Goal: Transaction & Acquisition: Purchase product/service

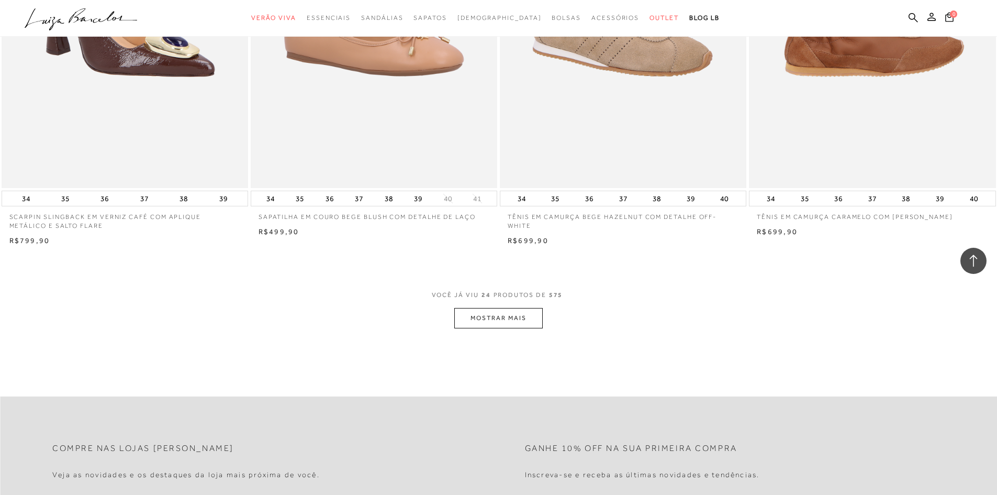
scroll to position [2565, 0]
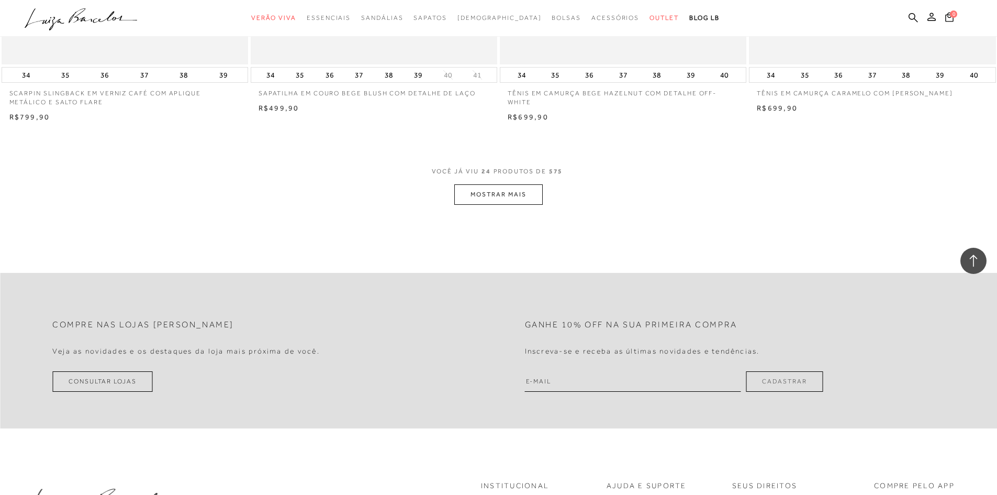
click at [520, 205] on button "MOSTRAR MAIS" at bounding box center [498, 194] width 88 height 20
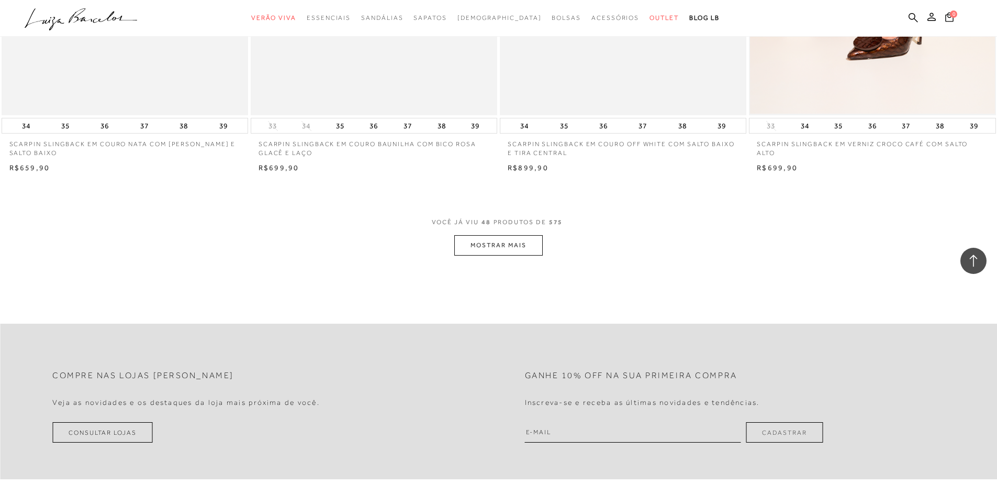
scroll to position [5130, 0]
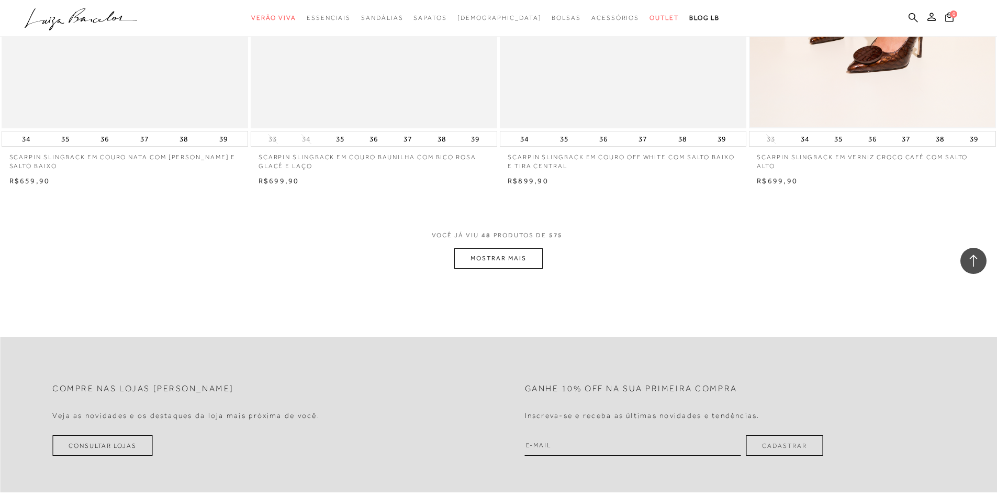
click at [515, 263] on button "MOSTRAR MAIS" at bounding box center [498, 258] width 88 height 20
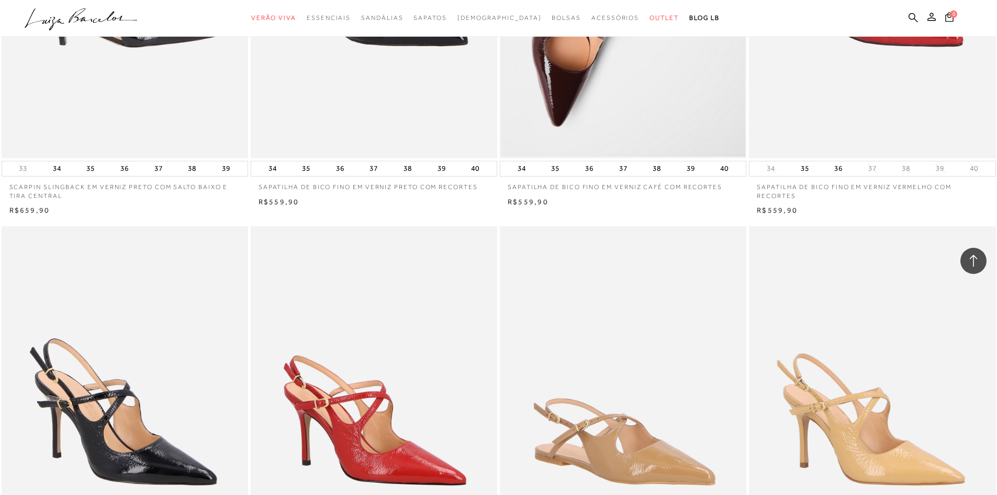
scroll to position [7172, 0]
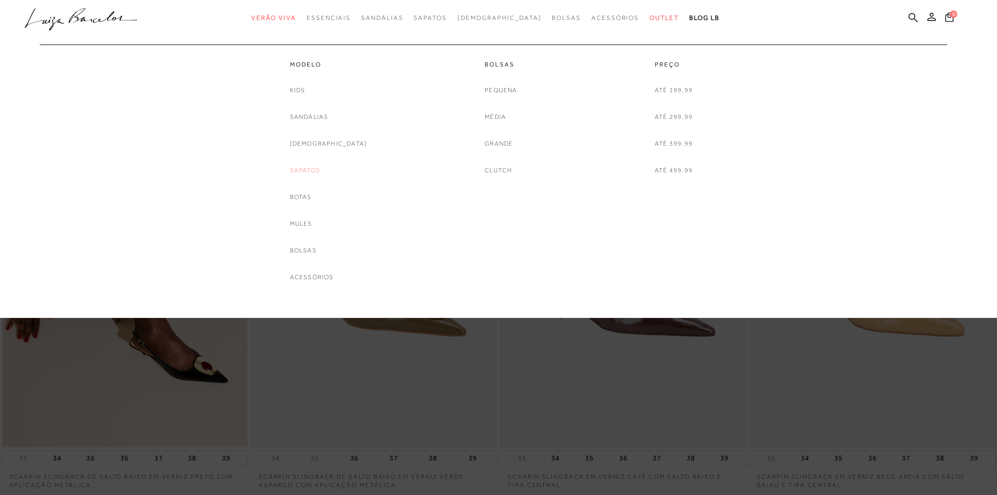
click at [320, 172] on link "Sapatos" at bounding box center [305, 170] width 30 height 11
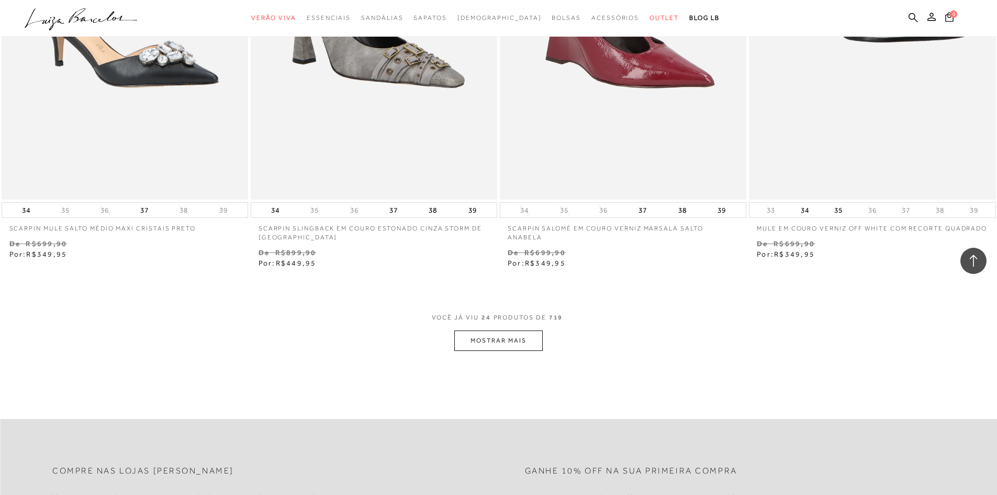
scroll to position [2565, 0]
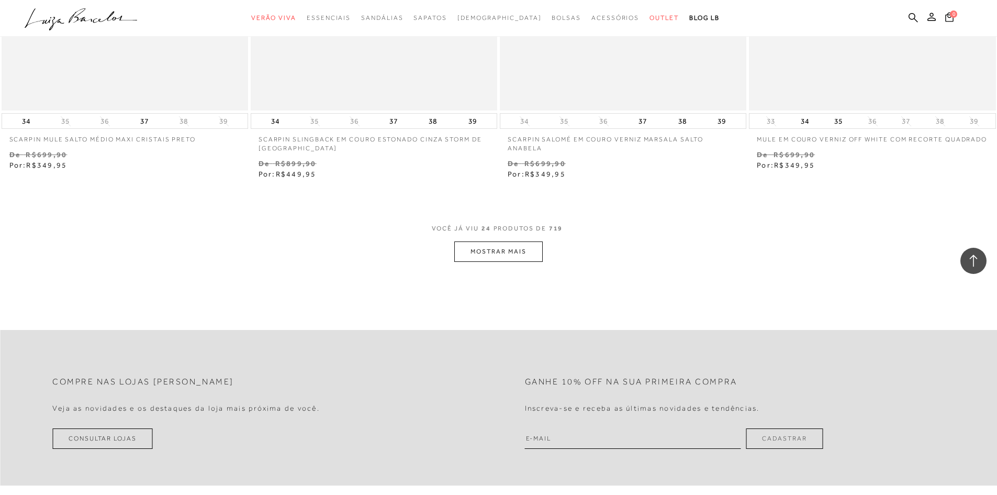
click at [503, 252] on button "MOSTRAR MAIS" at bounding box center [498, 251] width 88 height 20
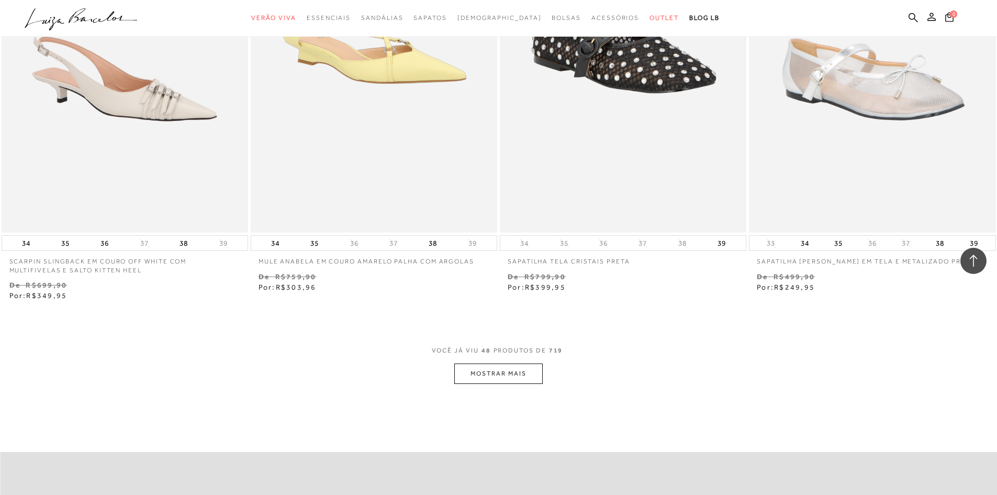
scroll to position [5130, 0]
click at [499, 371] on button "MOSTRAR MAIS" at bounding box center [498, 373] width 88 height 20
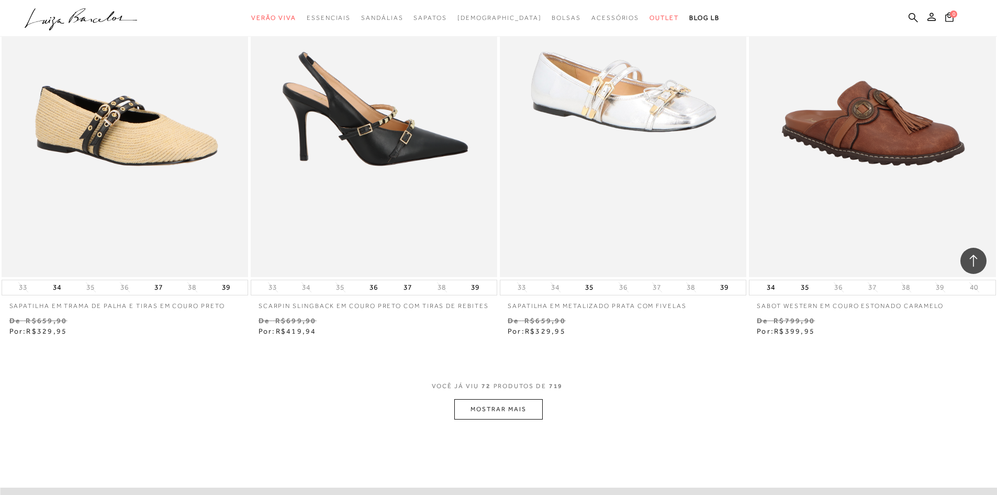
scroll to position [7852, 0]
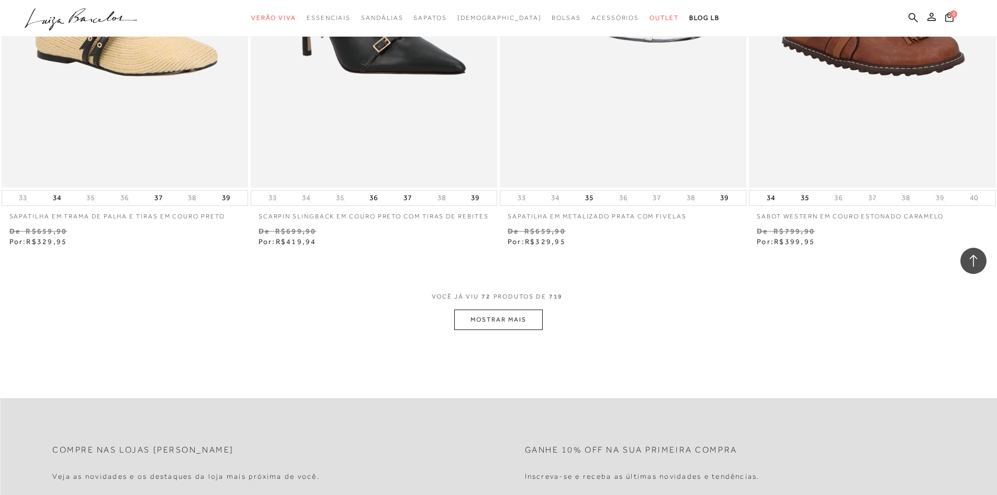
click at [505, 325] on button "MOSTRAR MAIS" at bounding box center [498, 319] width 88 height 20
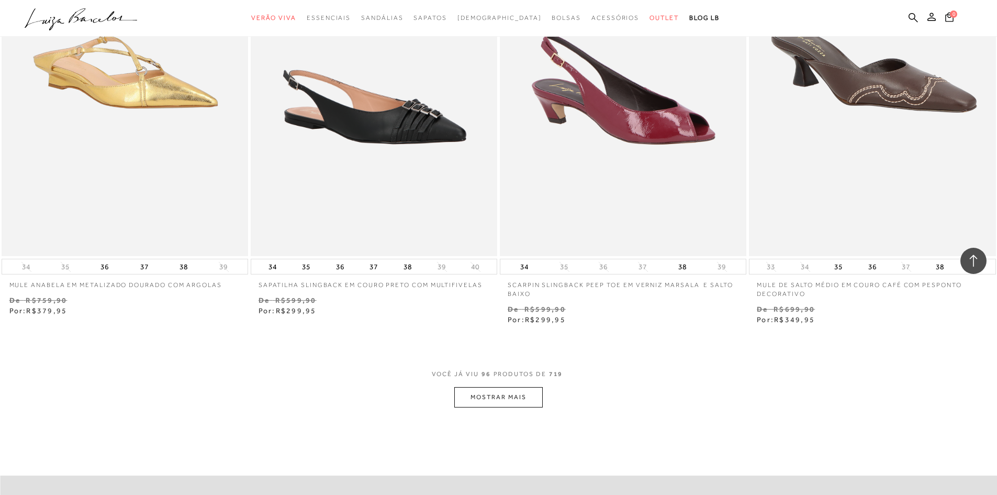
scroll to position [10679, 0]
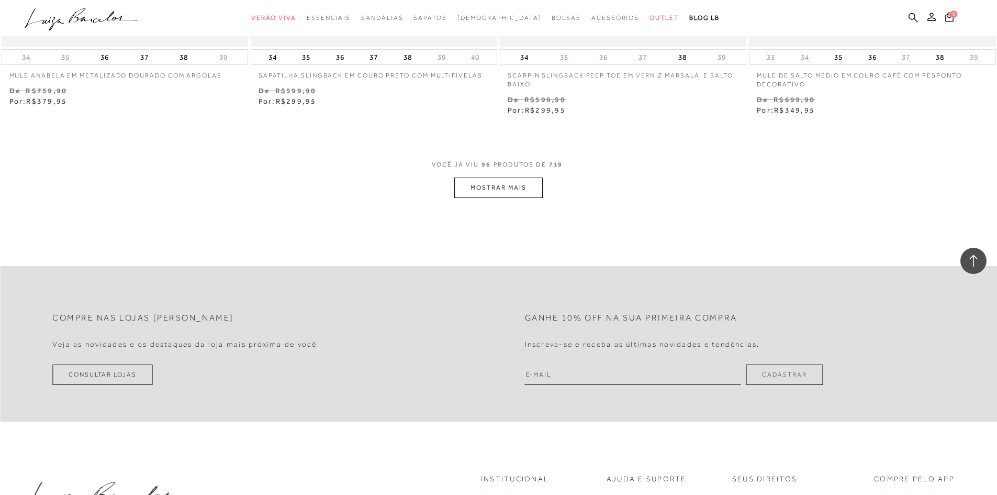
click at [515, 192] on button "MOSTRAR MAIS" at bounding box center [498, 187] width 88 height 20
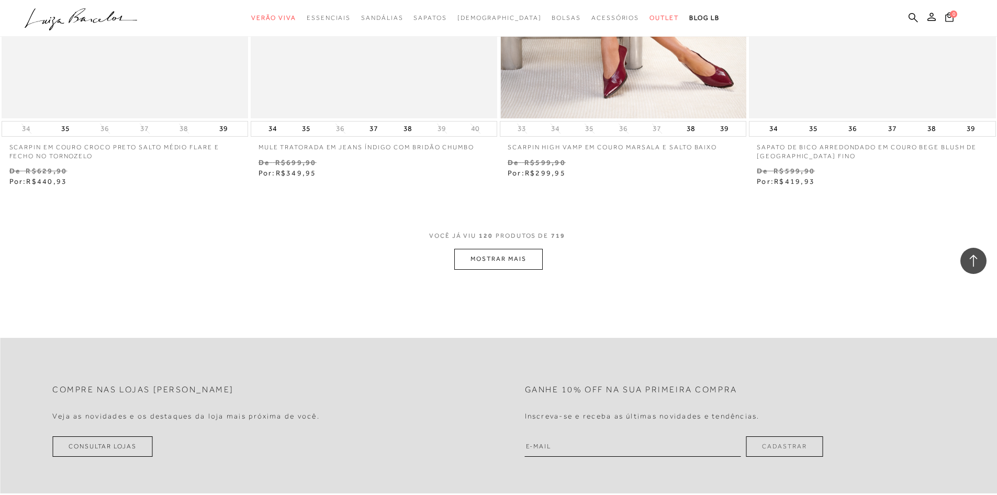
scroll to position [13296, 0]
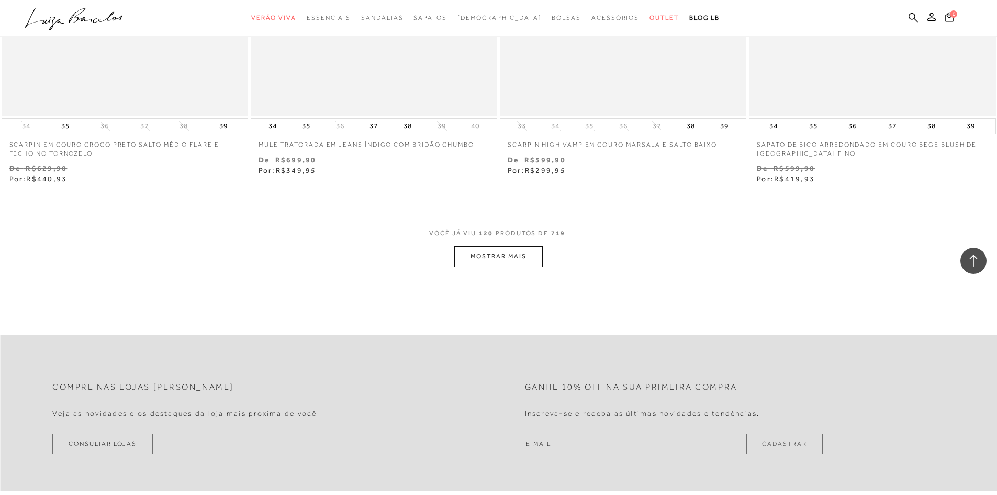
click at [511, 253] on button "MOSTRAR MAIS" at bounding box center [498, 256] width 88 height 20
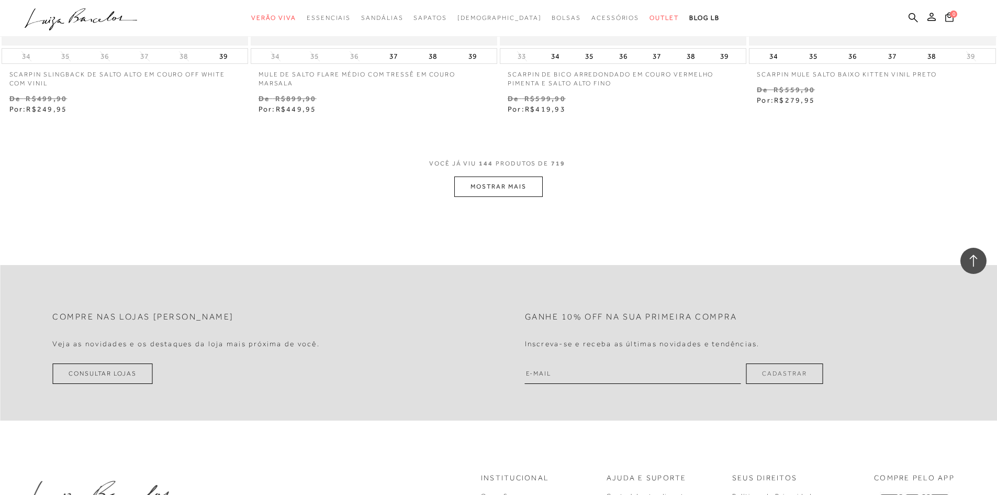
scroll to position [16071, 0]
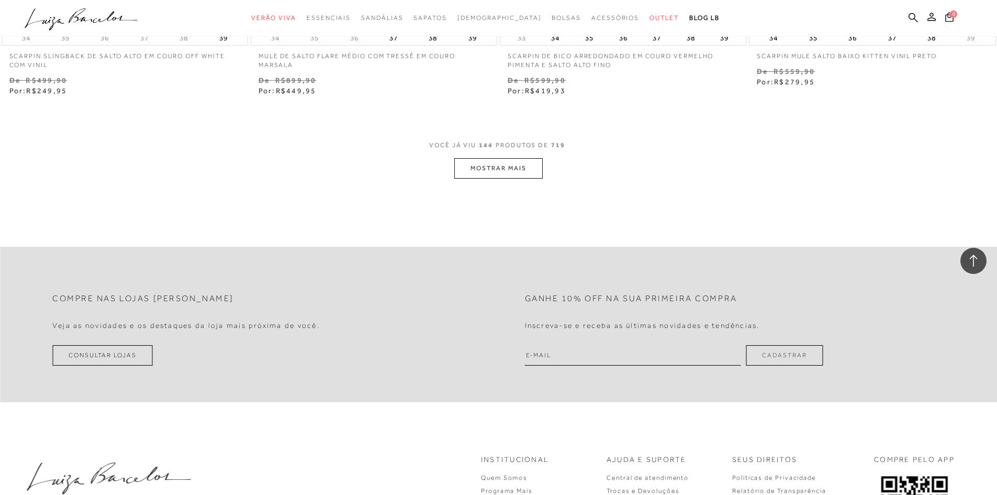
click at [515, 171] on button "MOSTRAR MAIS" at bounding box center [498, 168] width 88 height 20
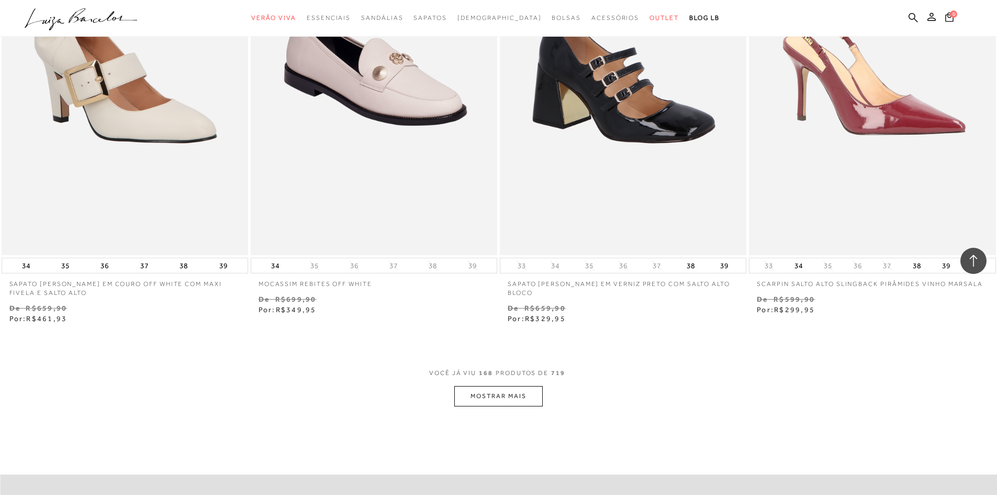
scroll to position [18636, 0]
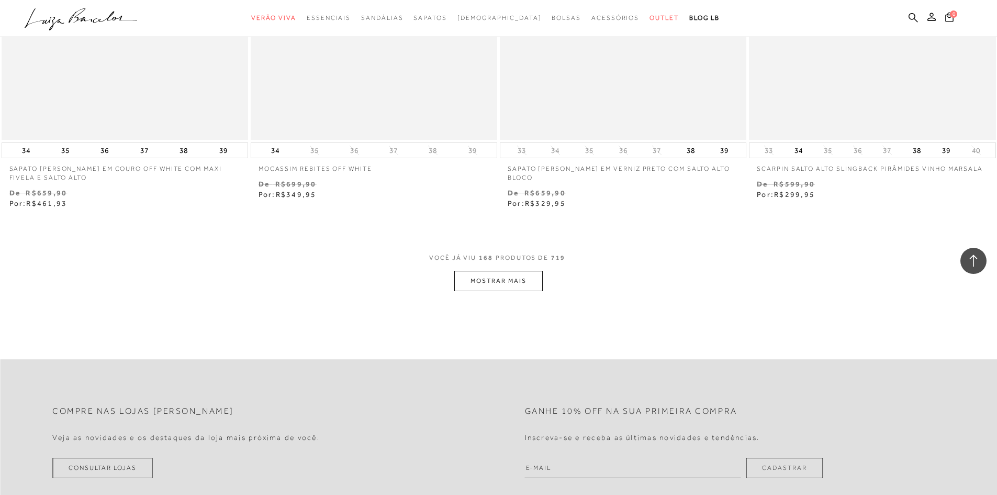
click at [502, 275] on button "MOSTRAR MAIS" at bounding box center [498, 281] width 88 height 20
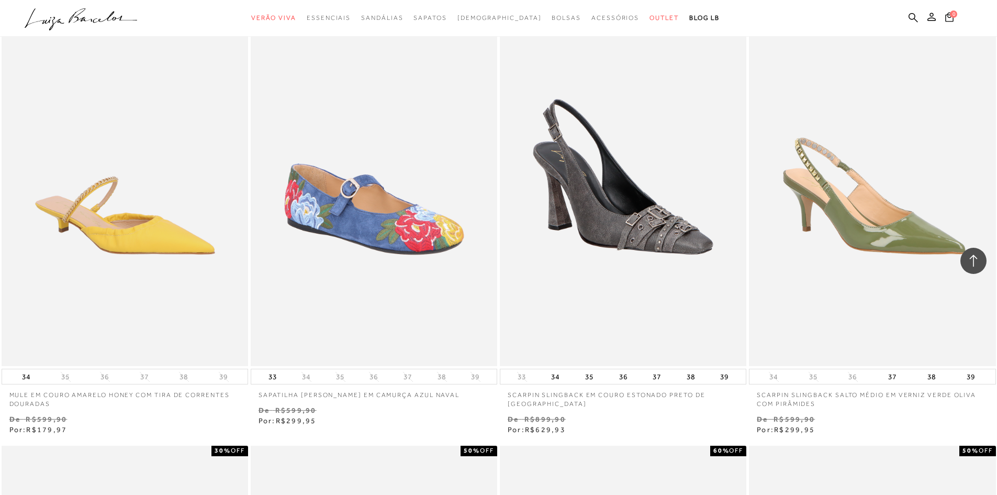
scroll to position [19840, 0]
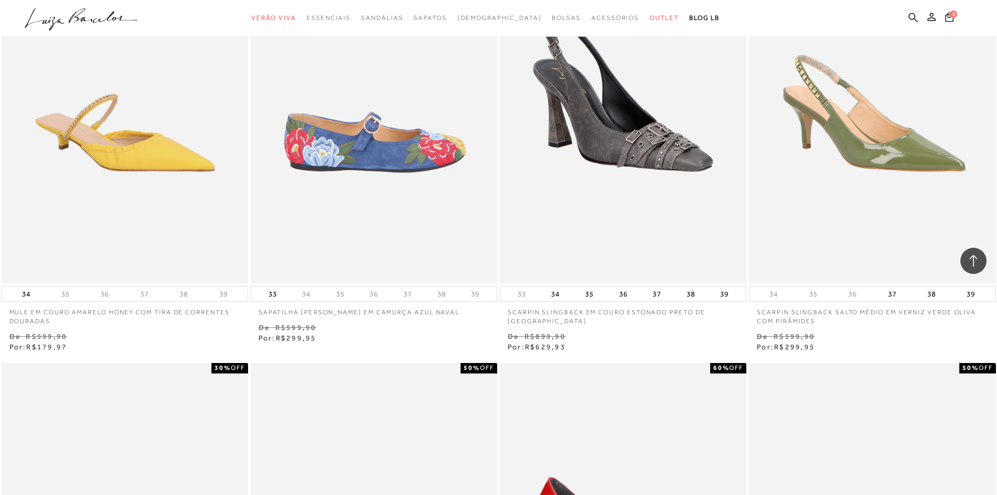
click at [404, 196] on img at bounding box center [375, 98] width 246 height 370
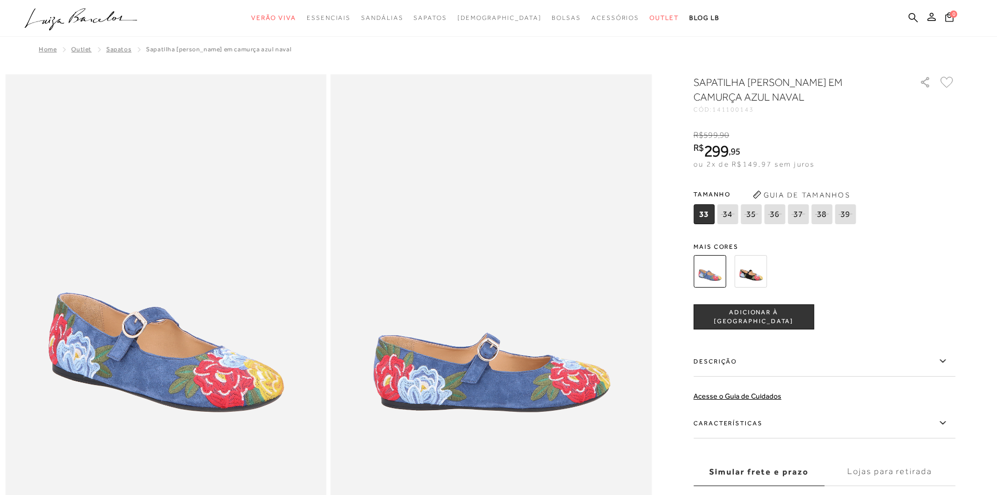
click at [748, 275] on img at bounding box center [750, 271] width 32 height 32
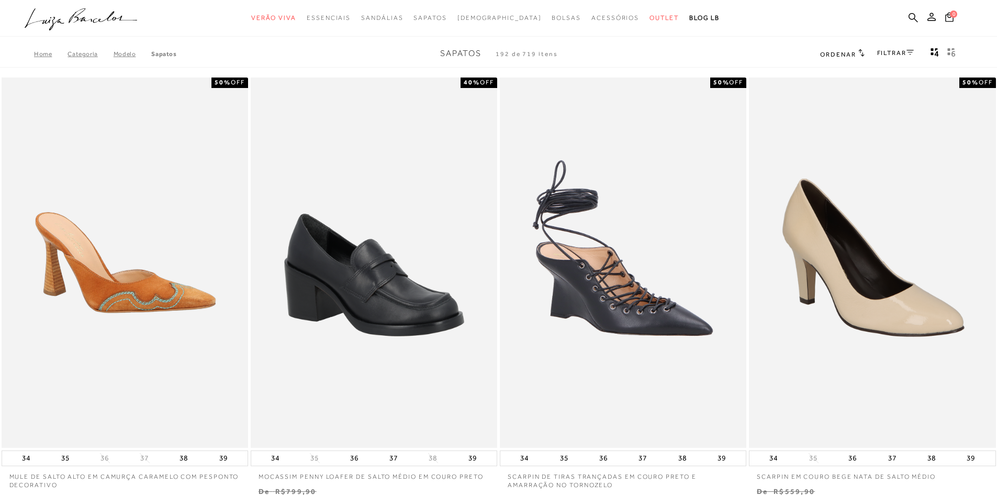
click at [890, 52] on link "FILTRAR" at bounding box center [895, 52] width 37 height 7
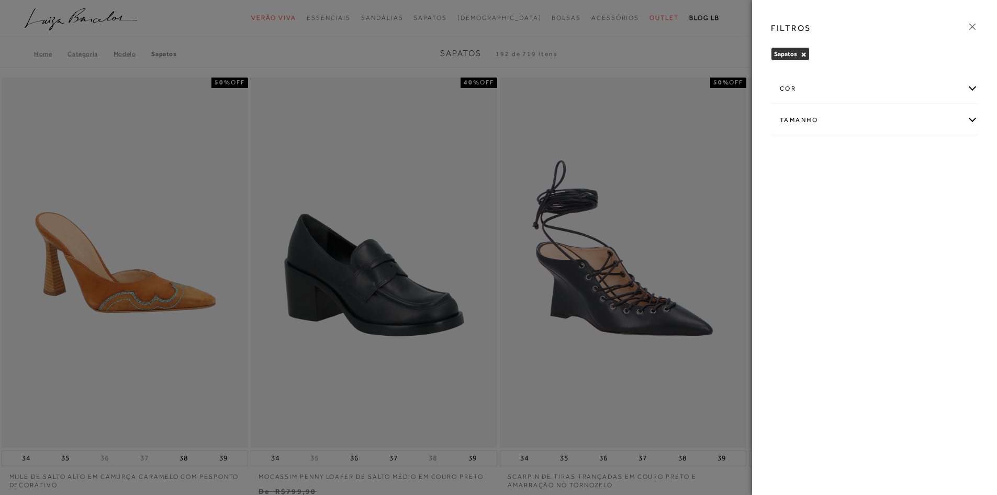
click at [850, 116] on div "Tamanho" at bounding box center [875, 120] width 206 height 28
click at [855, 209] on label "39" at bounding box center [851, 209] width 24 height 23
click at [847, 209] on input "39" at bounding box center [842, 211] width 10 height 10
checkbox input "true"
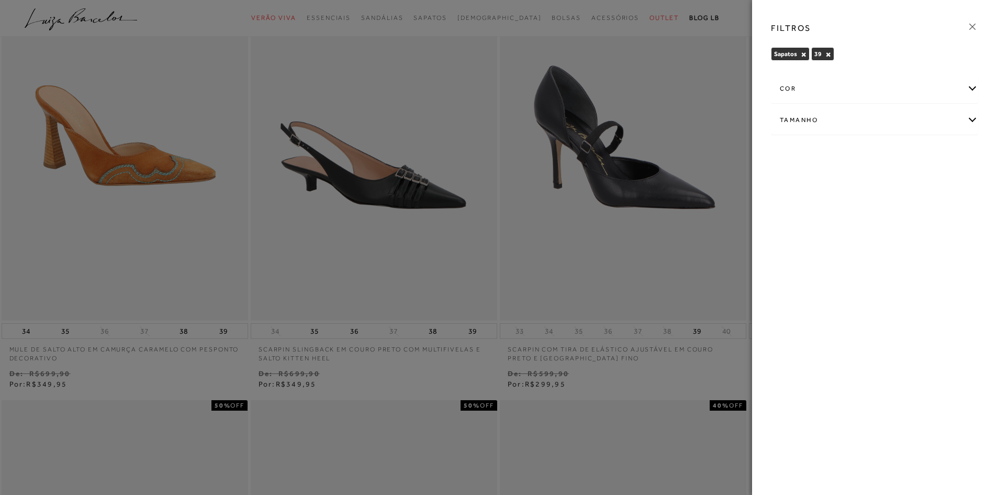
scroll to position [157, 0]
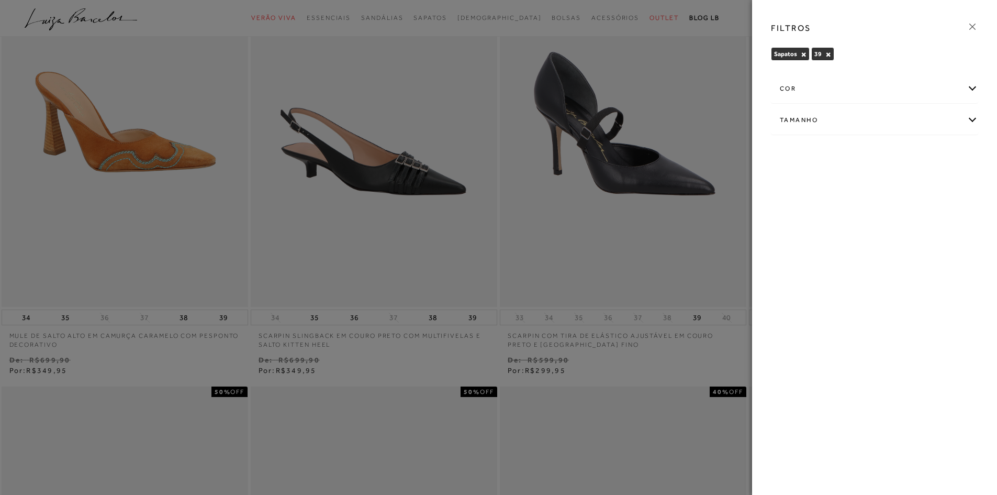
click at [917, 231] on div "FILTROS Sapatos × 39 × Limpar todos os refinamentos cor -" at bounding box center [874, 247] width 245 height 495
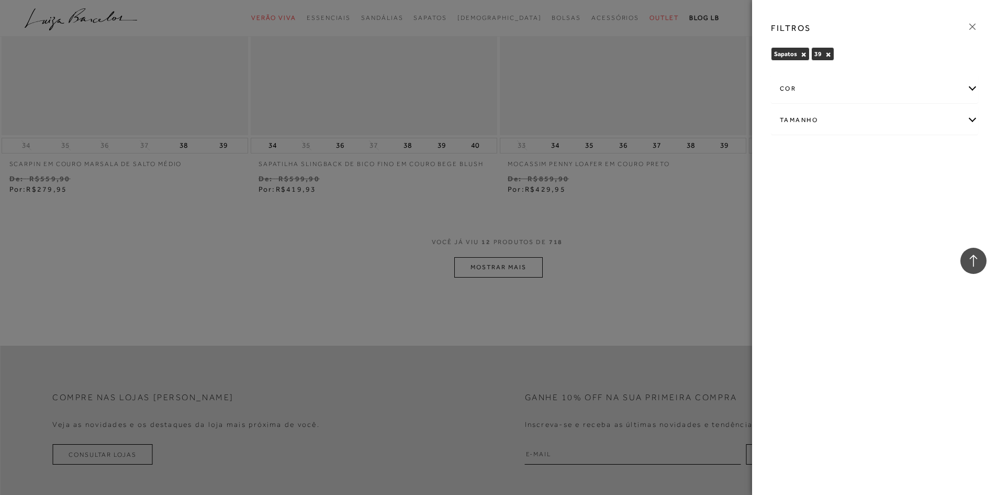
scroll to position [1361, 0]
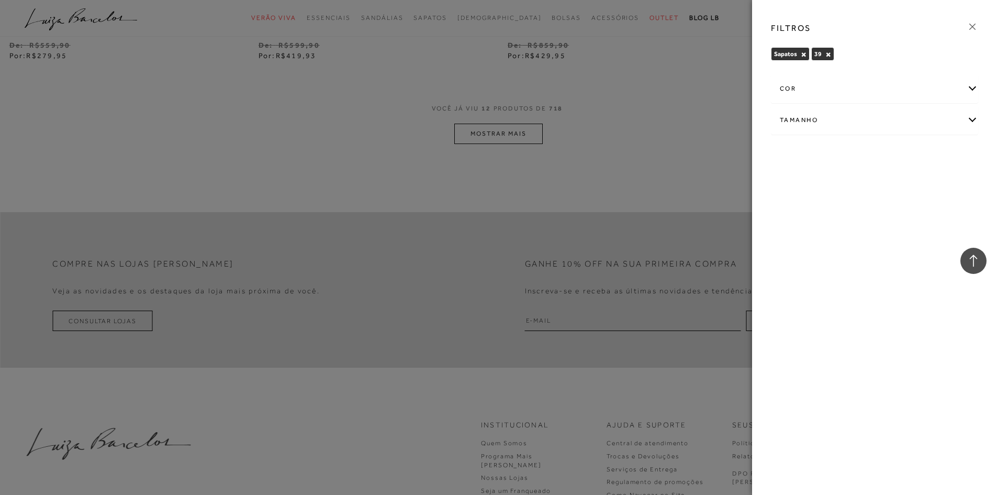
click at [510, 135] on div at bounding box center [498, 247] width 997 height 495
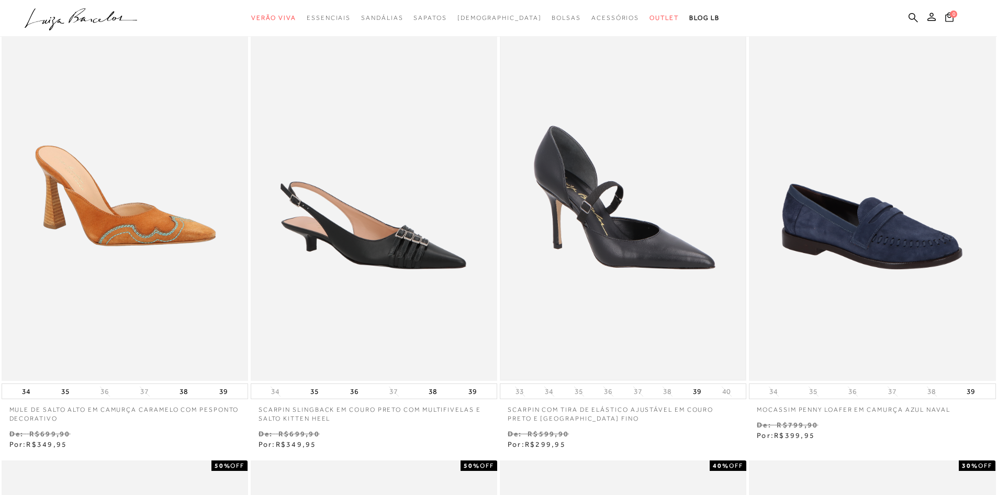
scroll to position [0, 0]
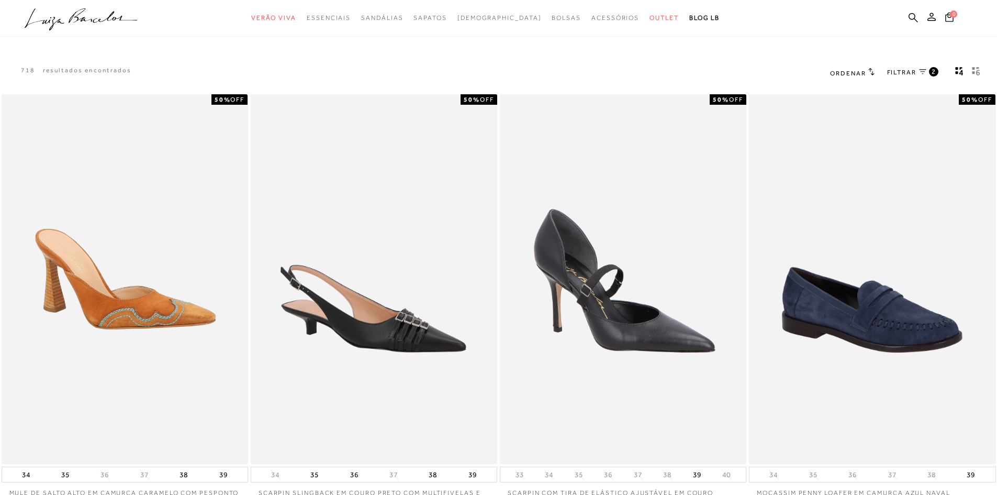
click at [912, 71] on span "FILTRAR" at bounding box center [901, 72] width 29 height 9
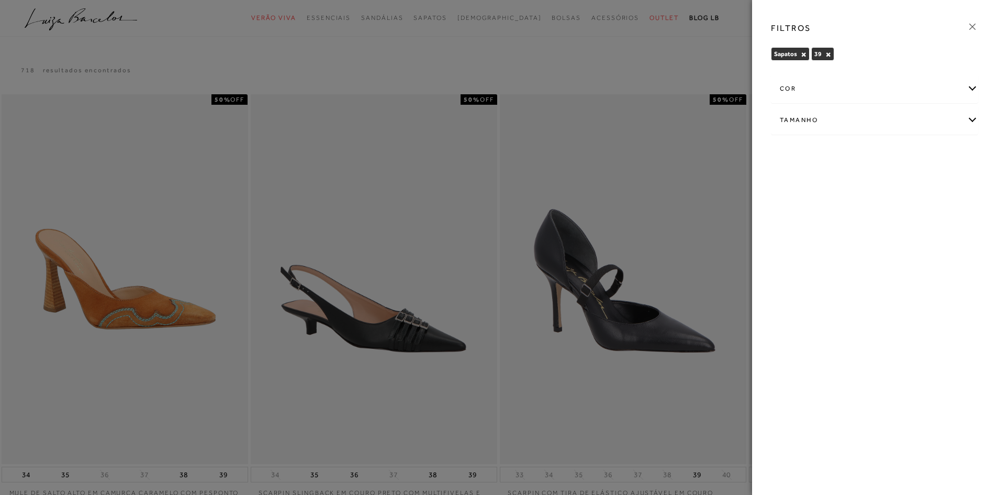
click at [975, 29] on icon at bounding box center [973, 27] width 12 height 12
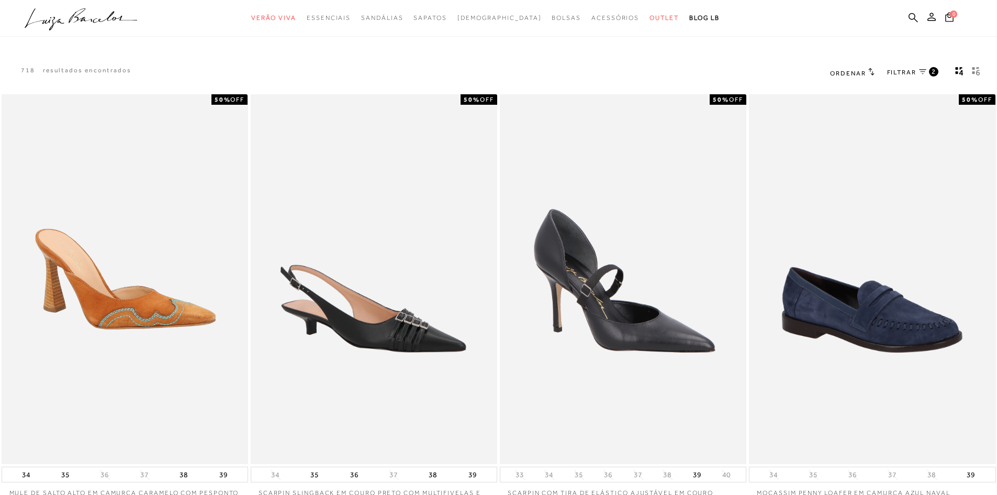
click at [840, 74] on span "Ordenar" at bounding box center [848, 73] width 36 height 7
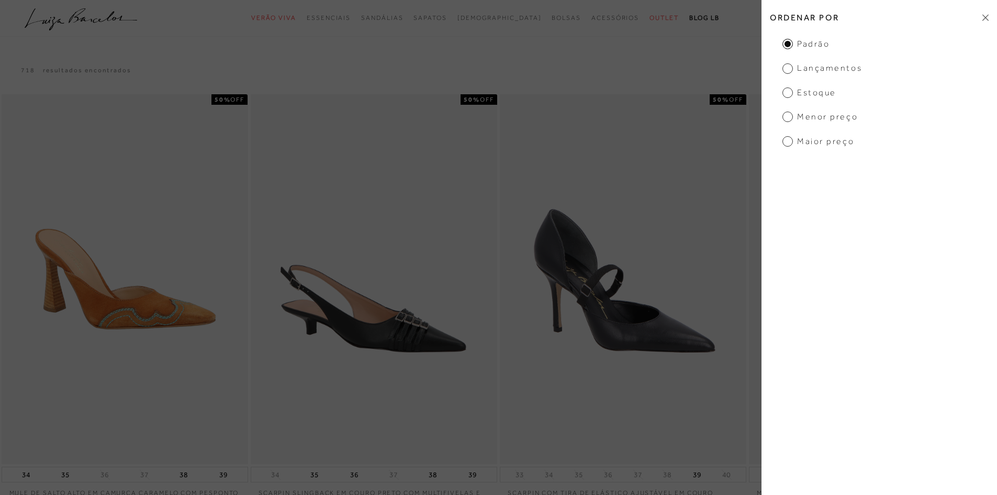
click at [985, 18] on icon at bounding box center [986, 18] width 6 height 6
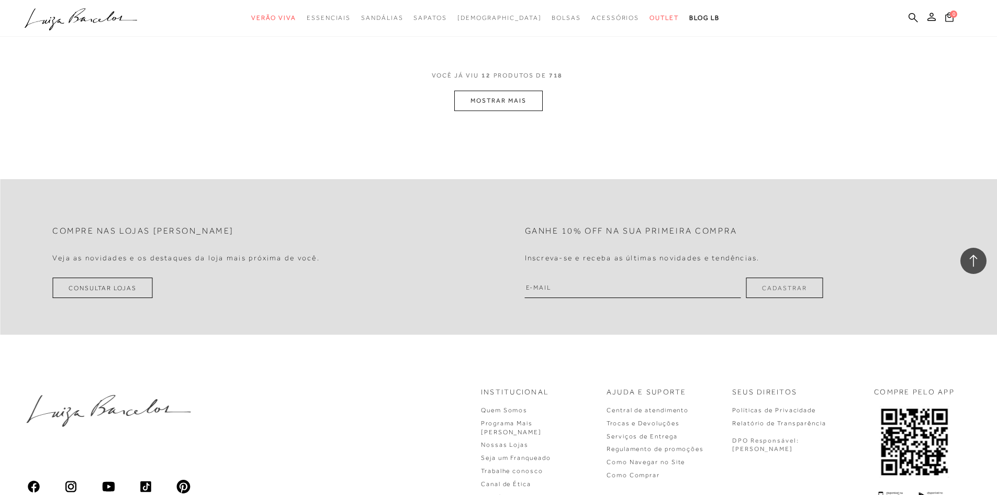
scroll to position [1259, 0]
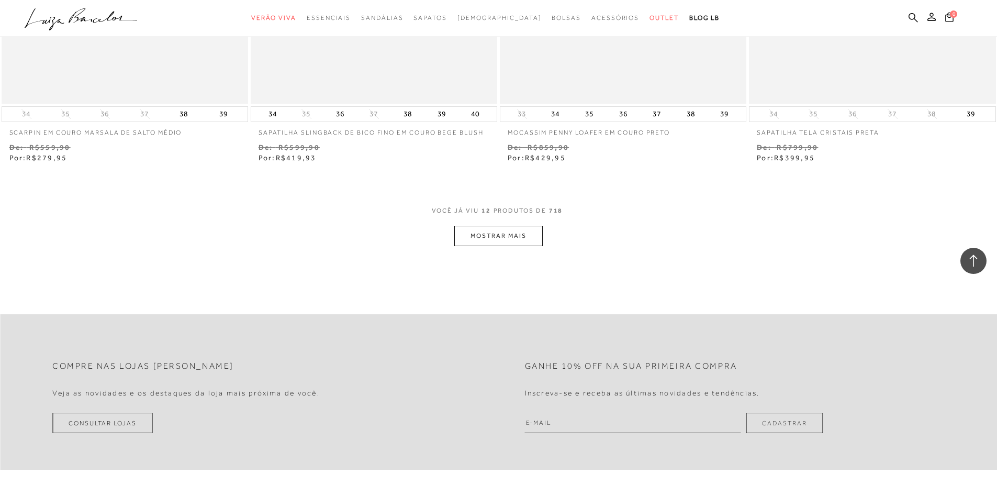
click at [504, 237] on button "MOSTRAR MAIS" at bounding box center [498, 236] width 88 height 20
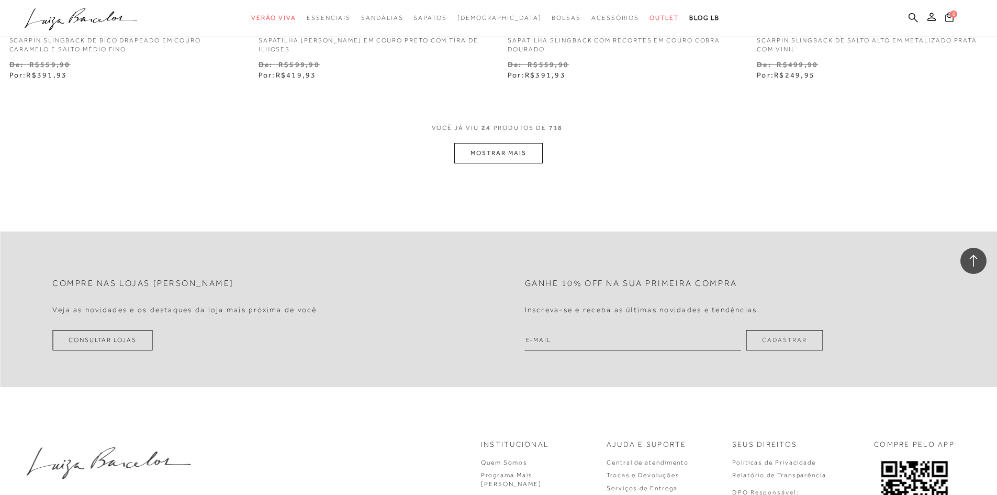
scroll to position [2672, 0]
click at [516, 158] on button "MOSTRAR MAIS" at bounding box center [498, 152] width 88 height 20
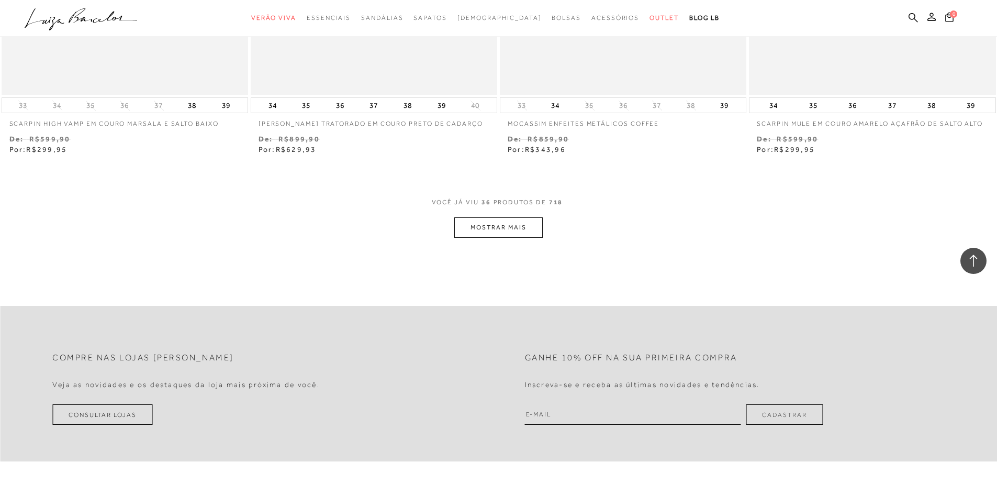
scroll to position [3977, 0]
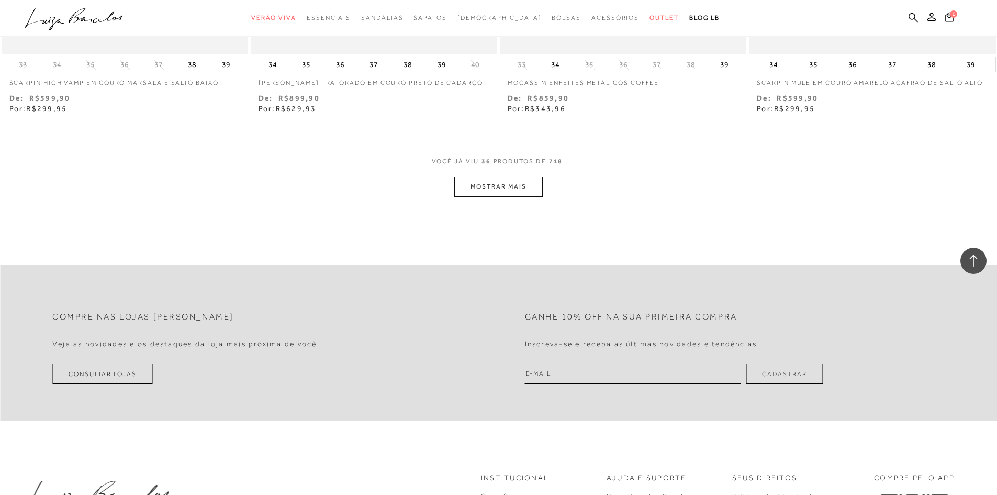
click at [518, 181] on button "MOSTRAR MAIS" at bounding box center [498, 186] width 88 height 20
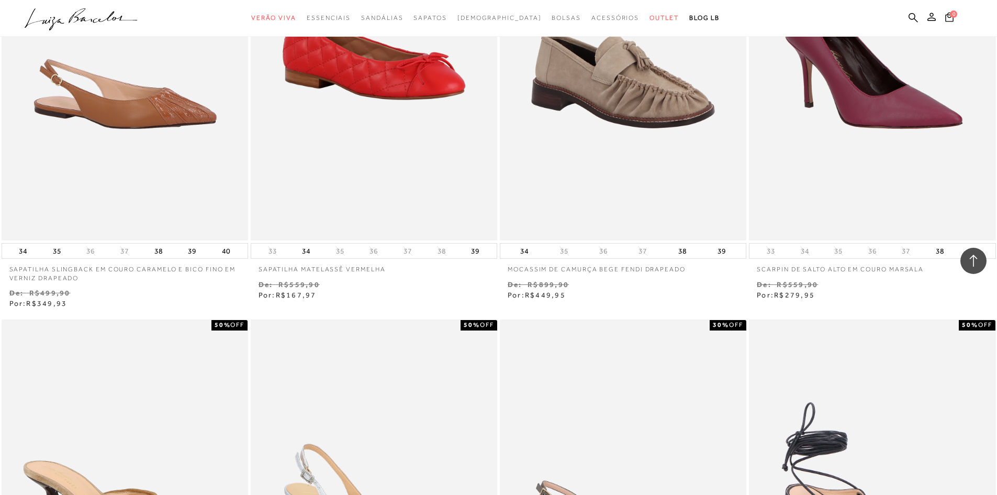
scroll to position [4710, 0]
